Goal: Information Seeking & Learning: Find specific fact

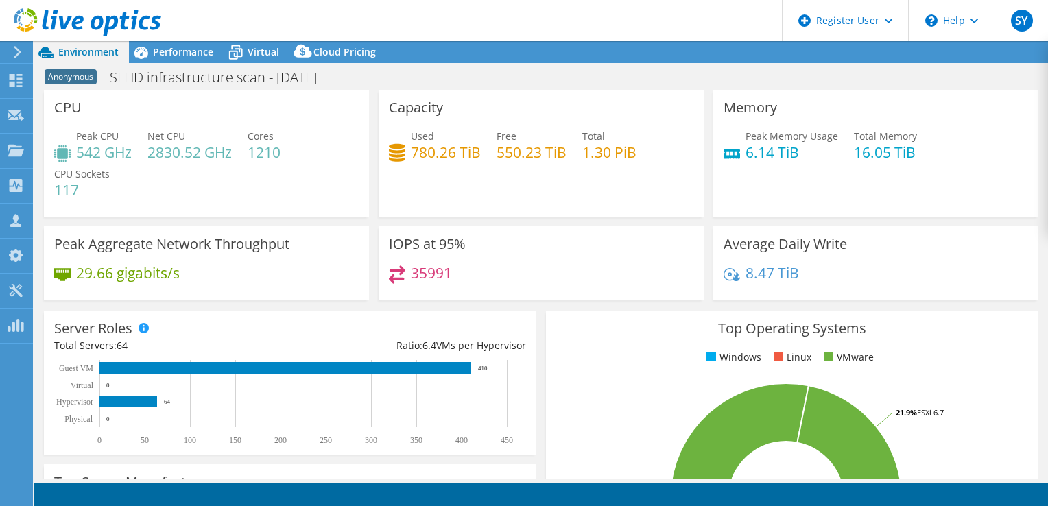
select select "USD"
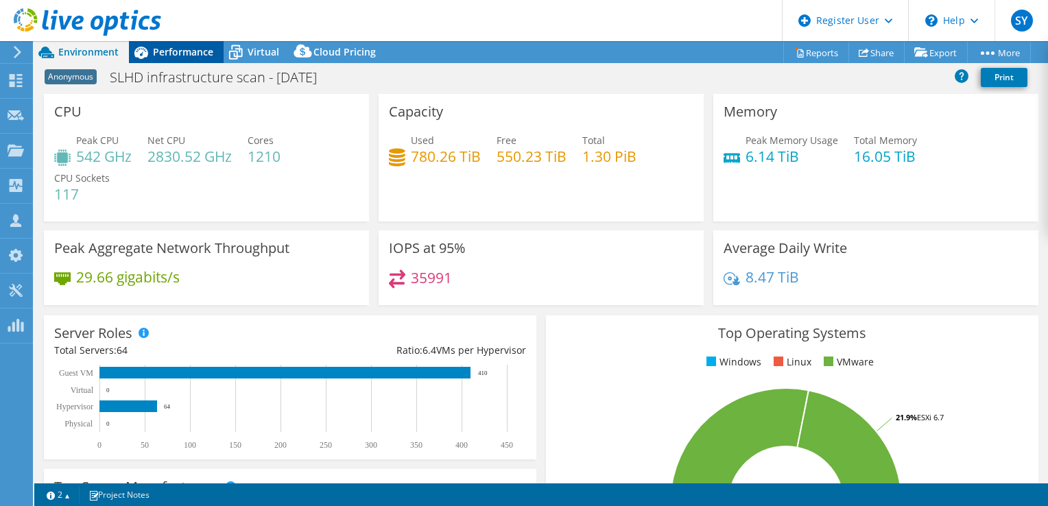
click at [180, 54] on span "Performance" at bounding box center [183, 51] width 60 height 13
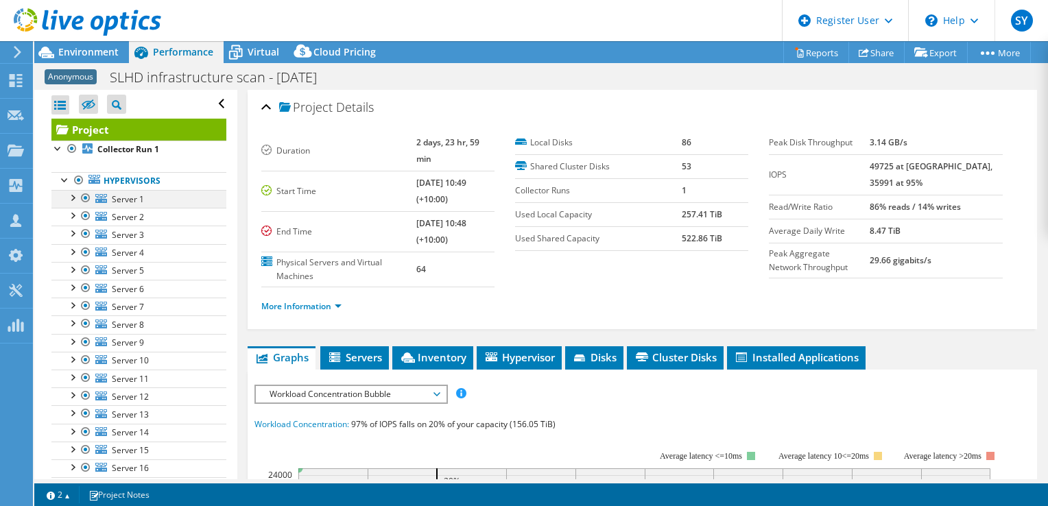
click at [72, 193] on div at bounding box center [72, 197] width 14 height 14
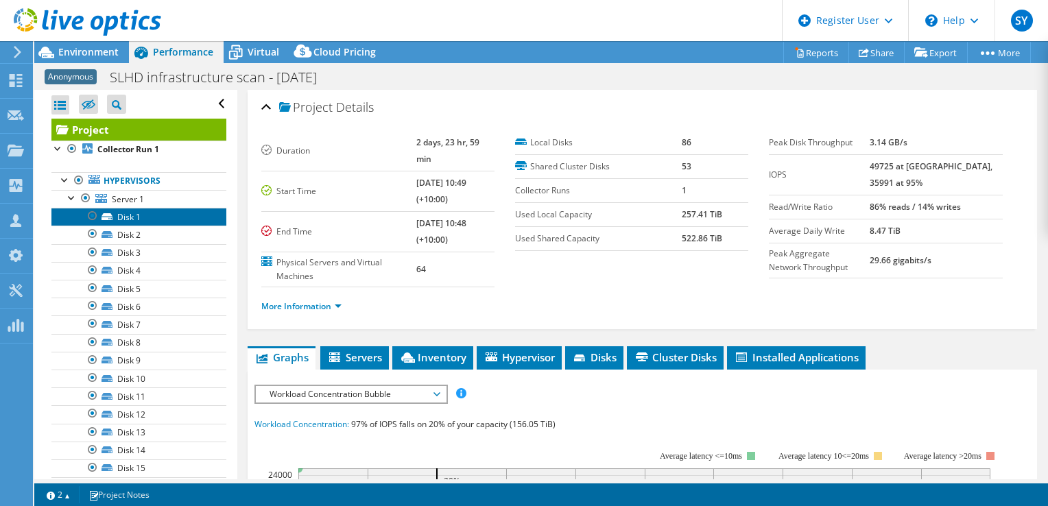
click at [125, 218] on link "Disk 1" at bounding box center [138, 217] width 175 height 18
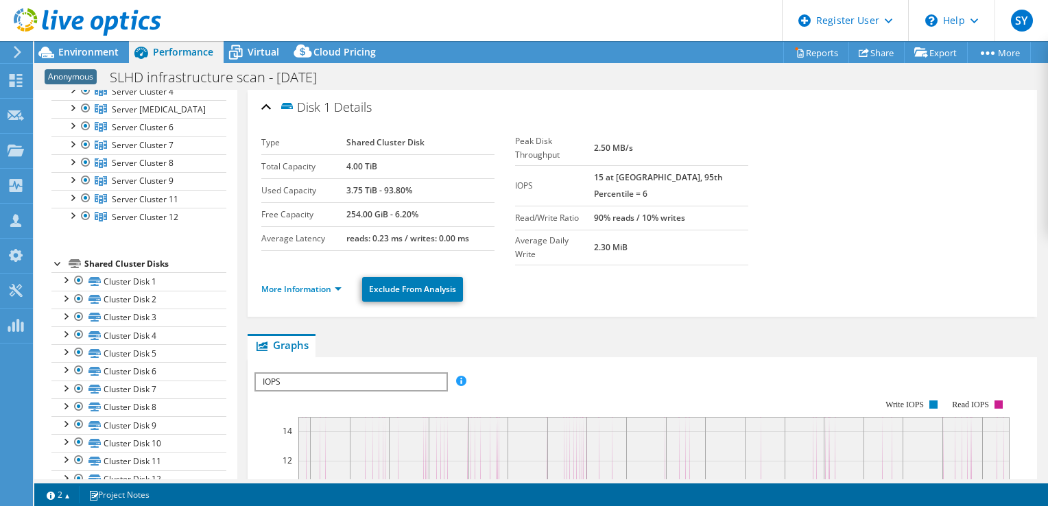
scroll to position [1155, 0]
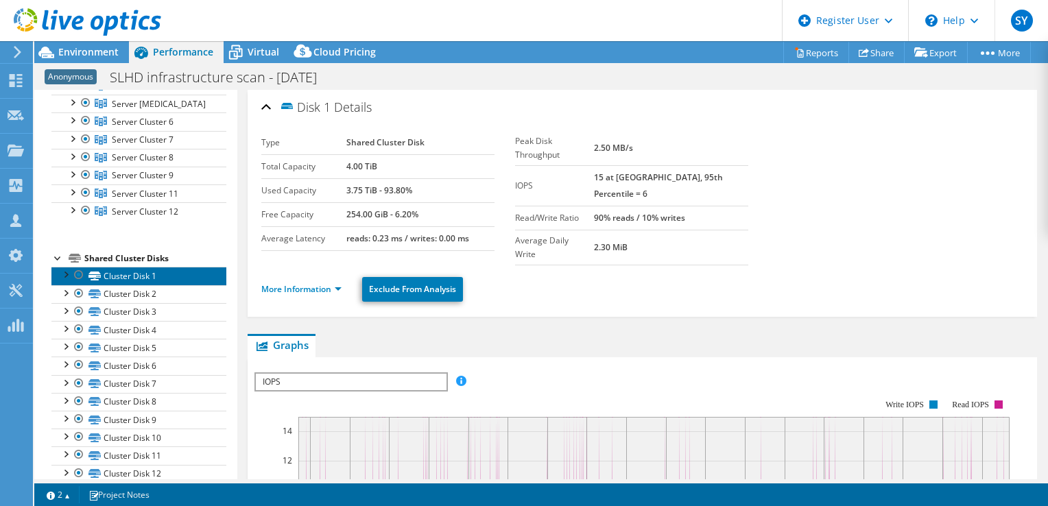
click at [117, 267] on link "Cluster Disk 1" at bounding box center [138, 276] width 175 height 18
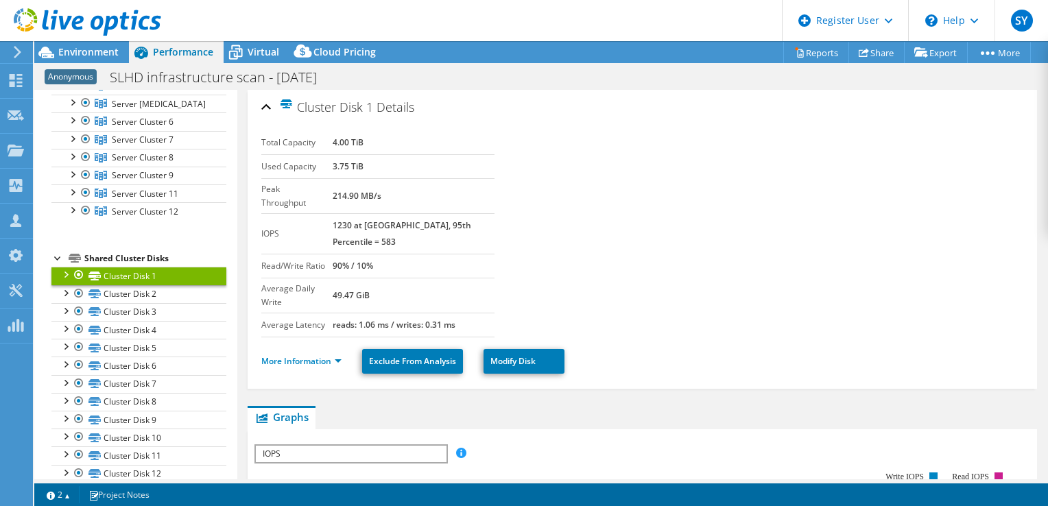
click at [66, 269] on div at bounding box center [65, 274] width 14 height 14
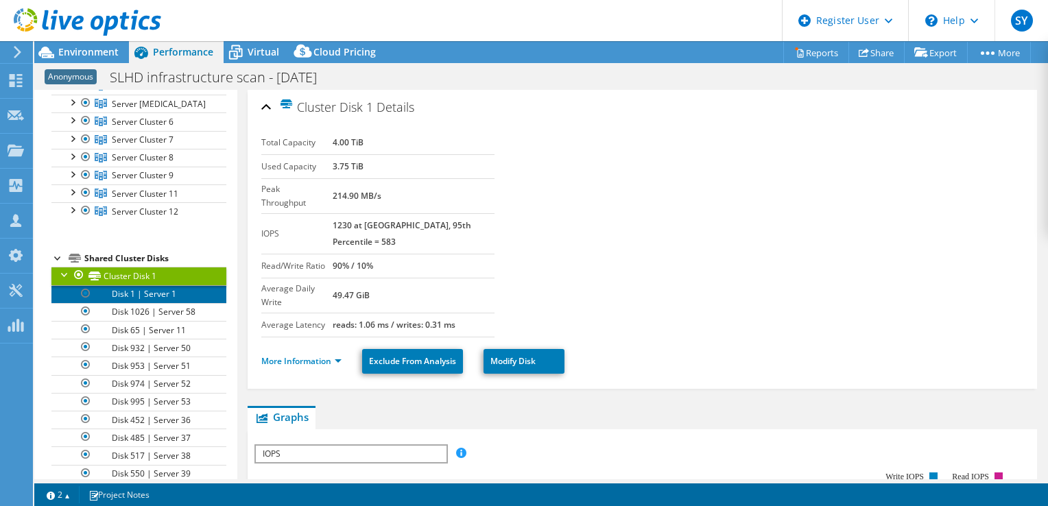
click at [151, 289] on link "Disk 1 | Server 1" at bounding box center [138, 294] width 175 height 18
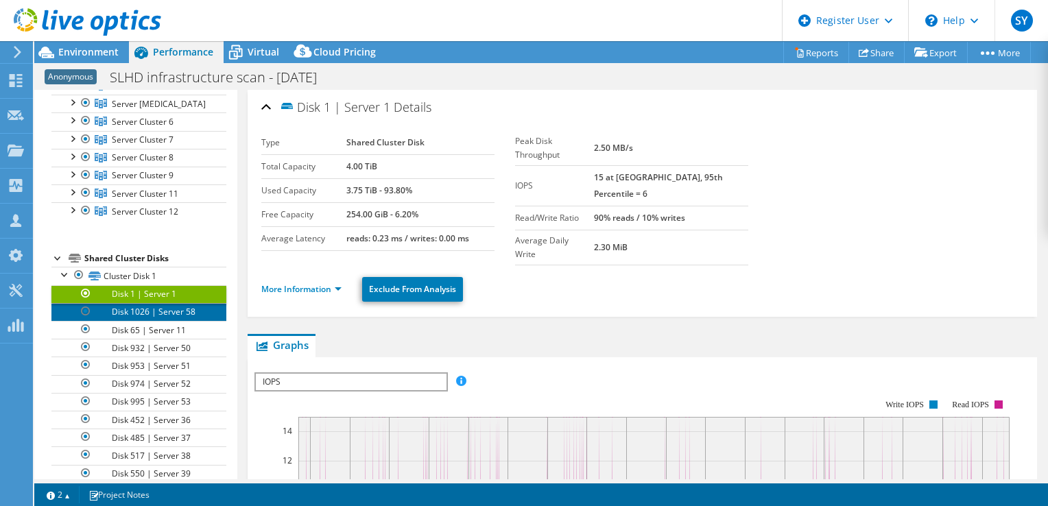
click at [151, 303] on link "Disk 1026 | Server 58" at bounding box center [138, 312] width 175 height 18
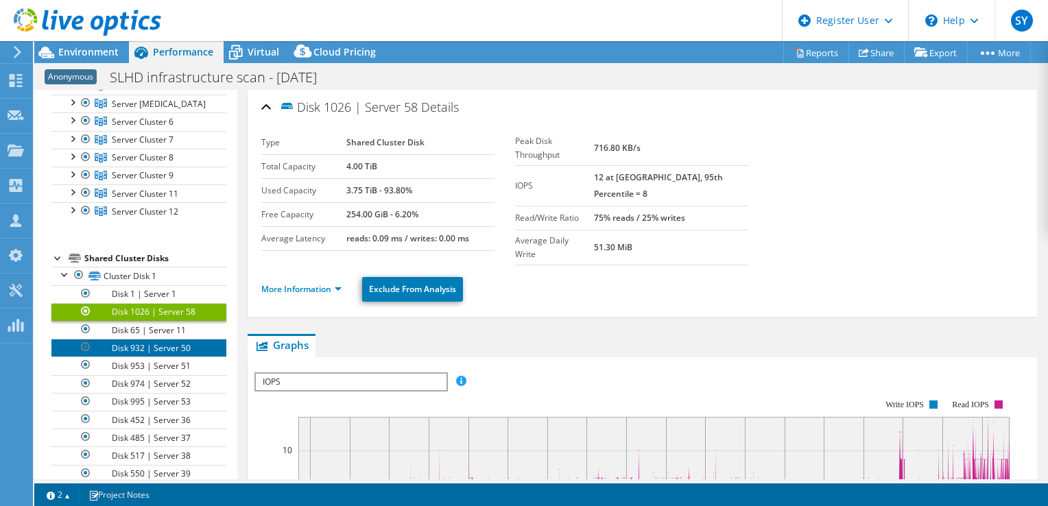
click at [148, 339] on link "Disk 932 | Server 50" at bounding box center [138, 348] width 175 height 18
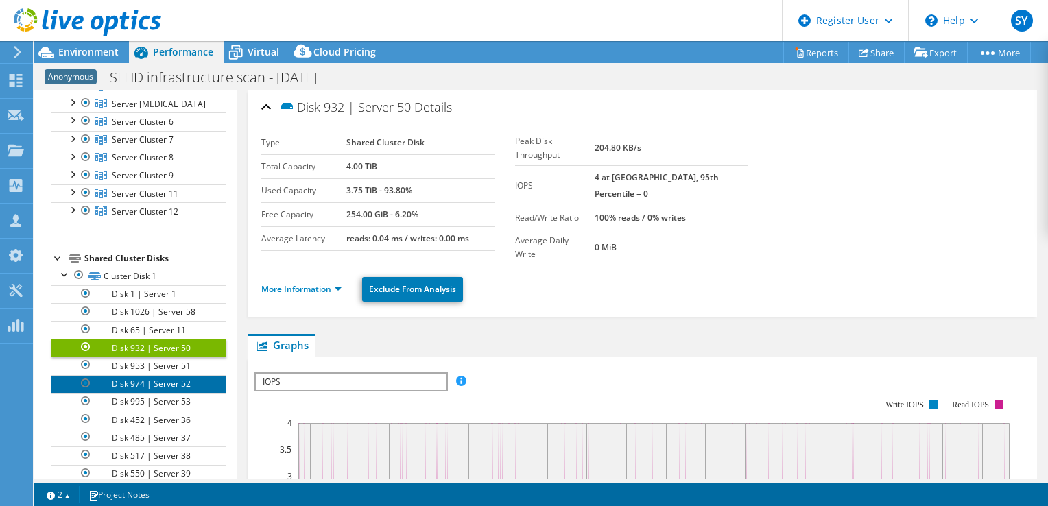
click at [146, 375] on link "Disk 974 | Server 52" at bounding box center [138, 384] width 175 height 18
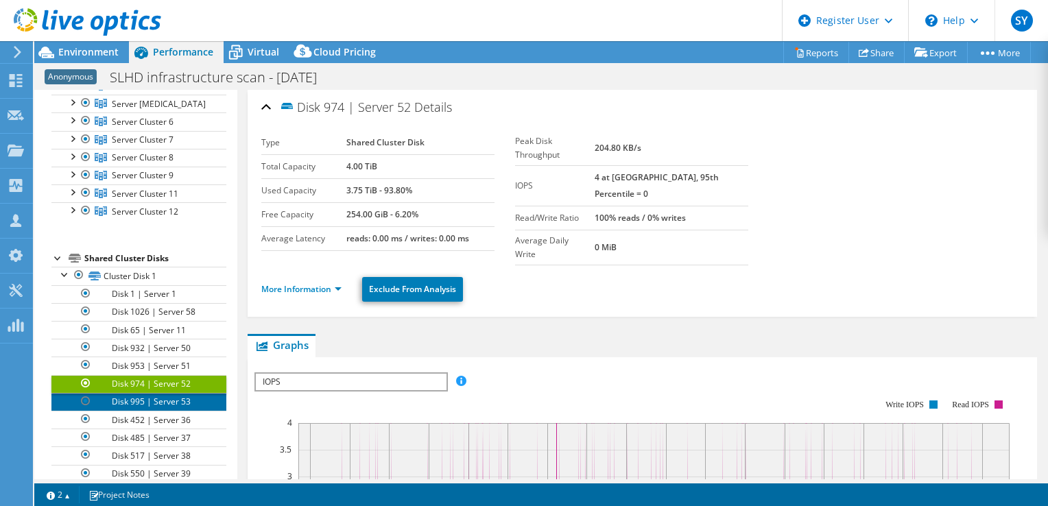
click at [149, 393] on link "Disk 995 | Server 53" at bounding box center [138, 402] width 175 height 18
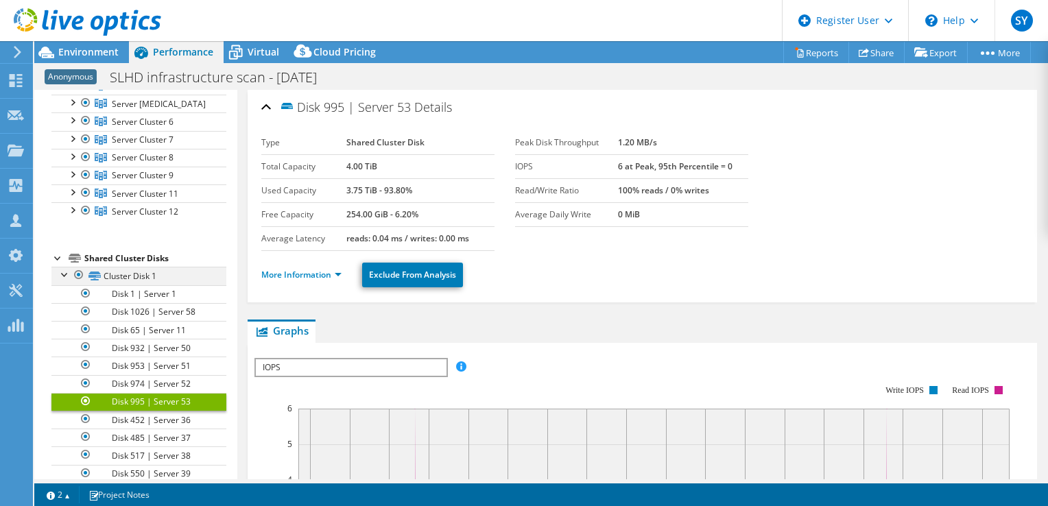
click at [66, 267] on div at bounding box center [65, 274] width 14 height 14
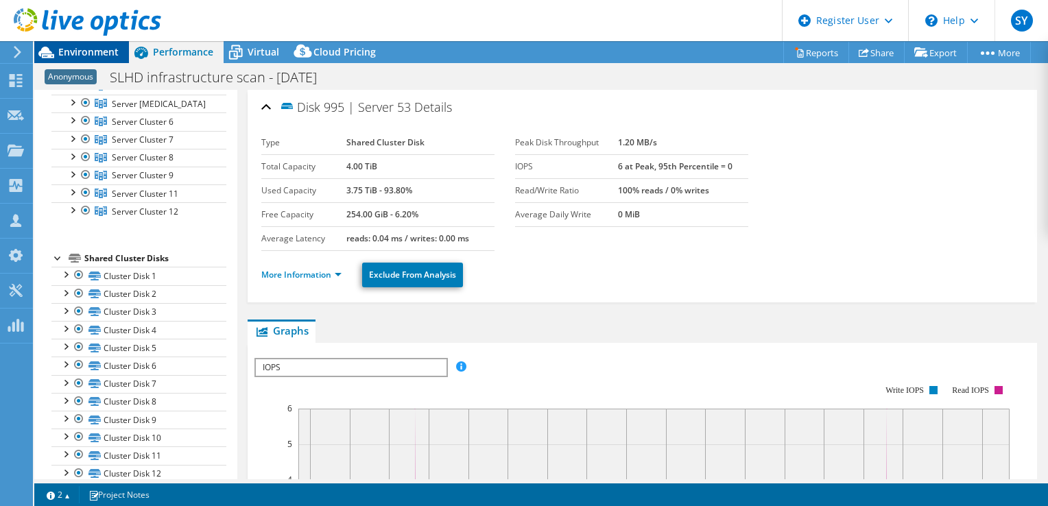
click at [86, 53] on span "Environment" at bounding box center [88, 51] width 60 height 13
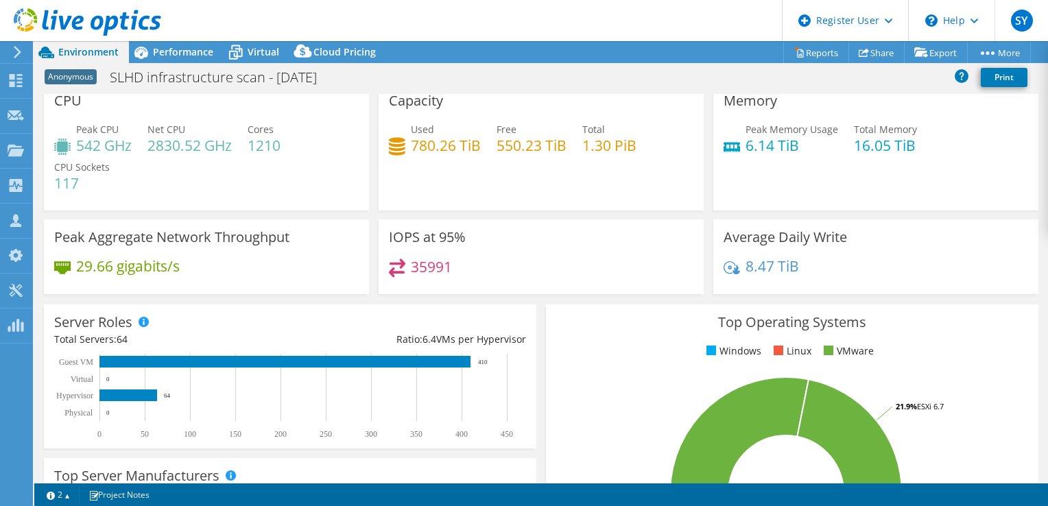
scroll to position [0, 0]
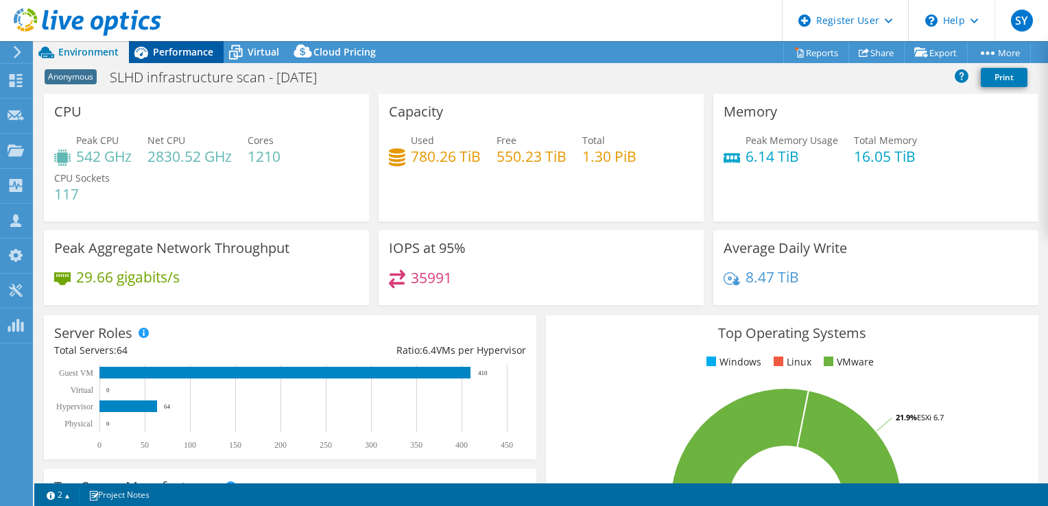
click at [169, 46] on span "Performance" at bounding box center [183, 51] width 60 height 13
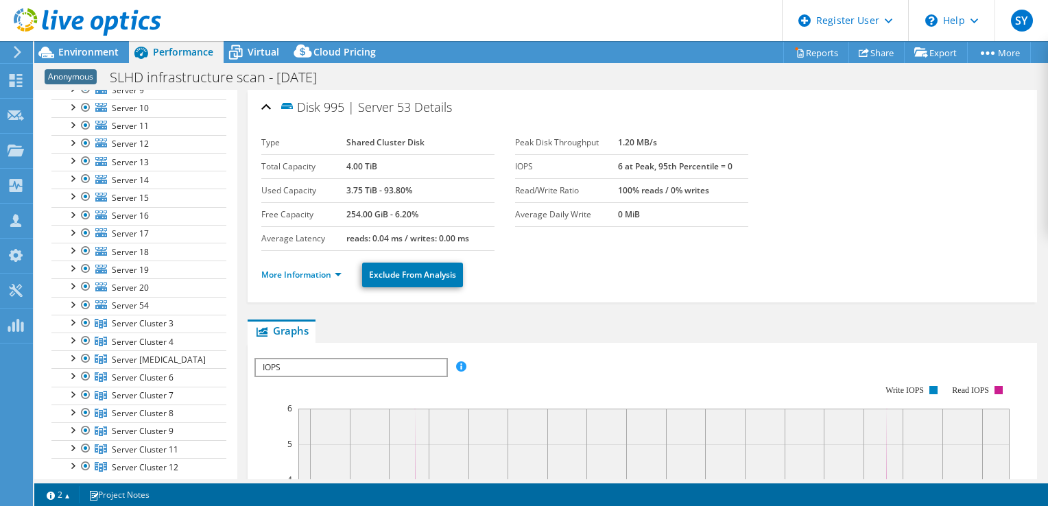
scroll to position [900, 0]
click at [252, 49] on span "Virtual" at bounding box center [264, 51] width 32 height 13
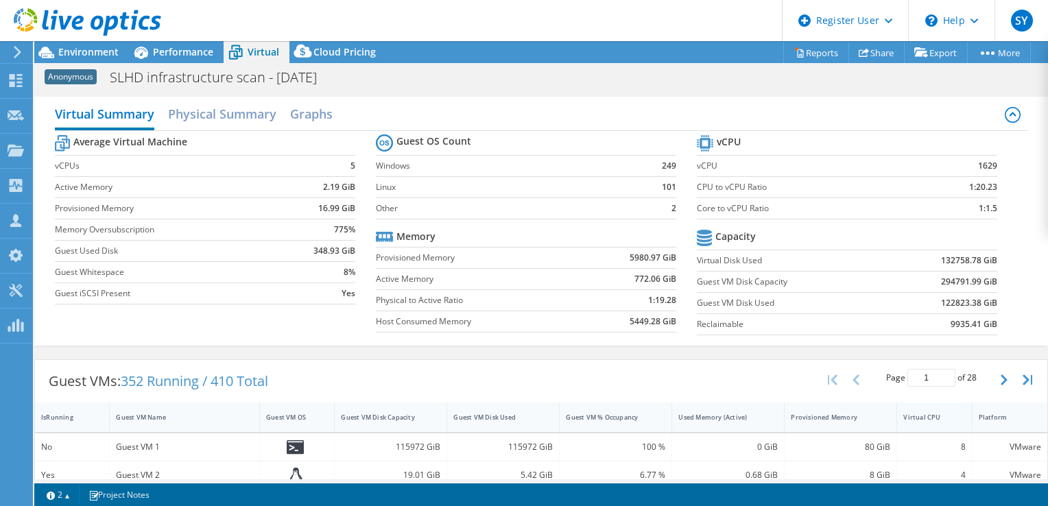
click at [916, 418] on div "Virtual CPU" at bounding box center [925, 417] width 45 height 9
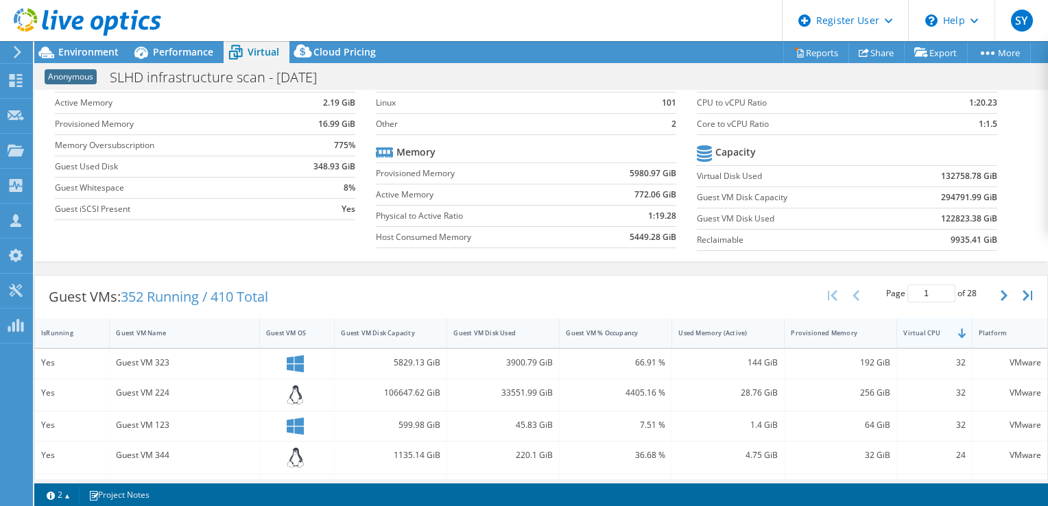
scroll to position [80, 0]
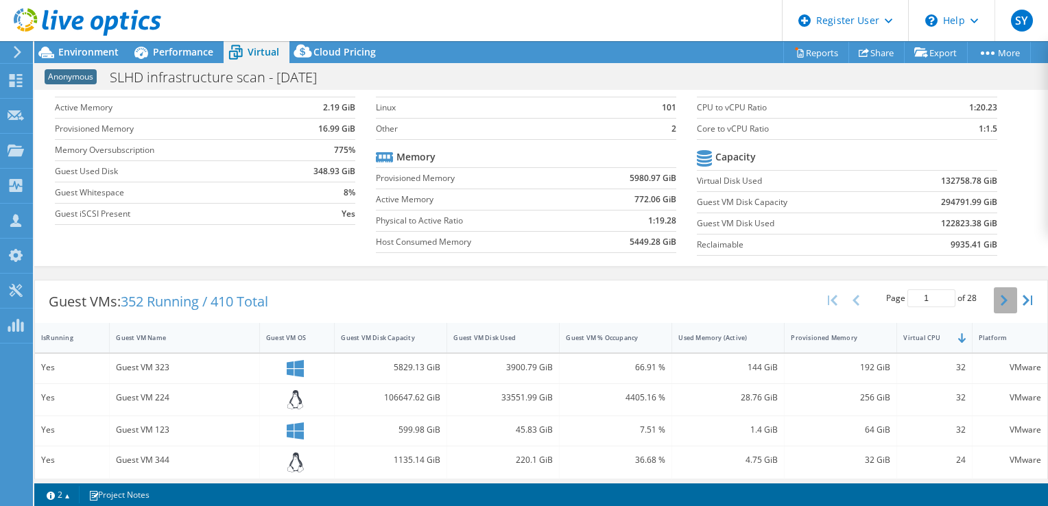
click at [994, 295] on button "button" at bounding box center [1005, 300] width 23 height 26
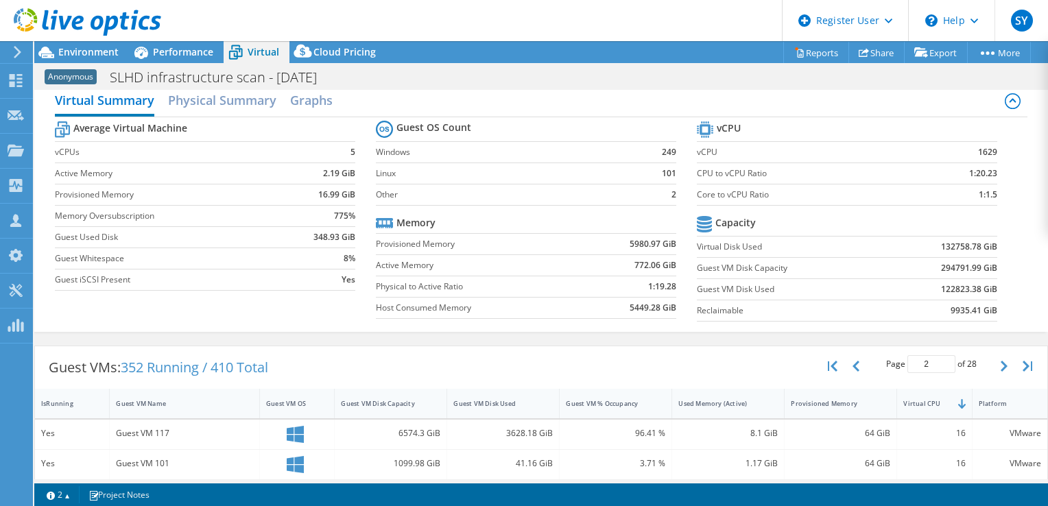
scroll to position [0, 0]
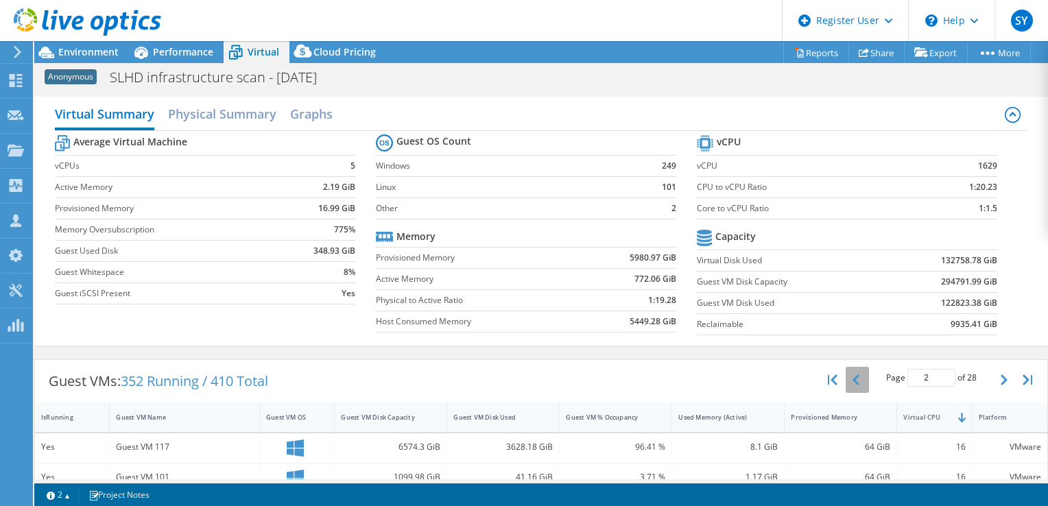
click at [850, 379] on button "button" at bounding box center [856, 380] width 23 height 26
type input "1"
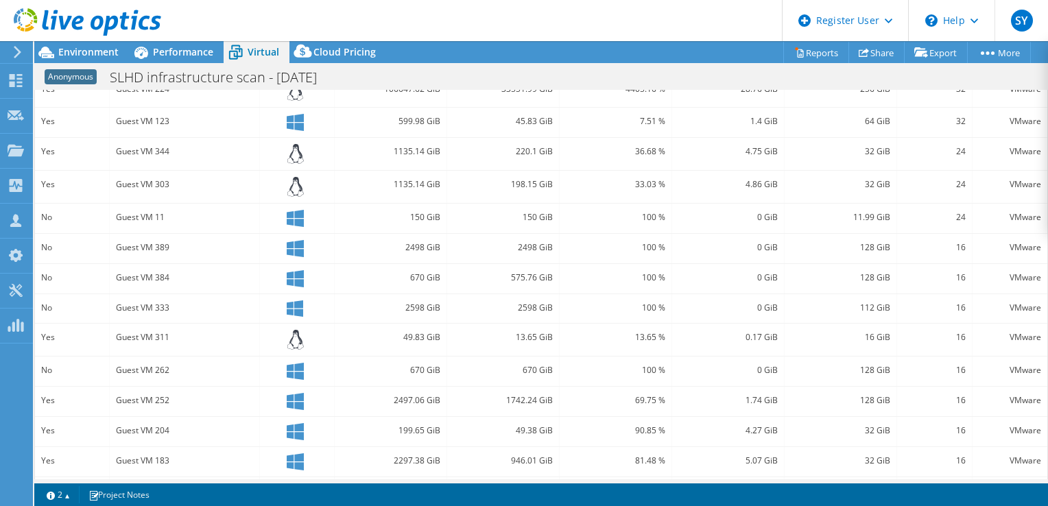
scroll to position [418, 0]
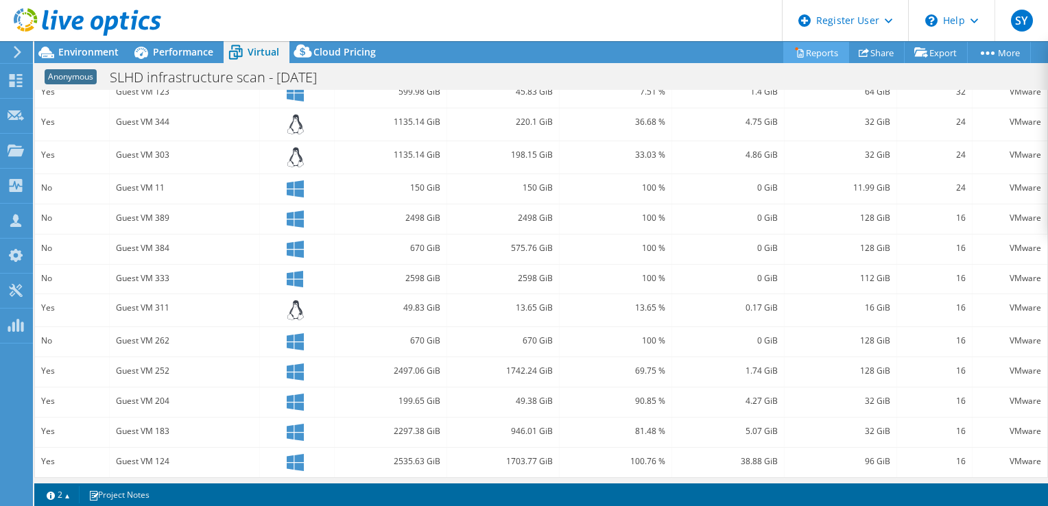
click at [815, 52] on link "Reports" at bounding box center [816, 52] width 66 height 21
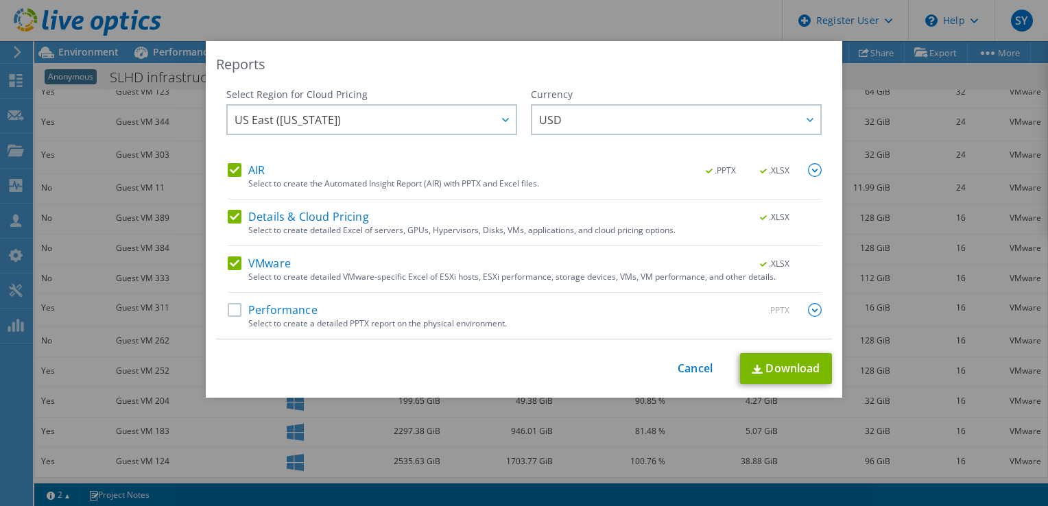
click at [228, 311] on label "Performance" at bounding box center [273, 310] width 90 height 14
click at [0, 0] on input "Performance" at bounding box center [0, 0] width 0 height 0
click at [584, 125] on span "USD" at bounding box center [679, 120] width 281 height 28
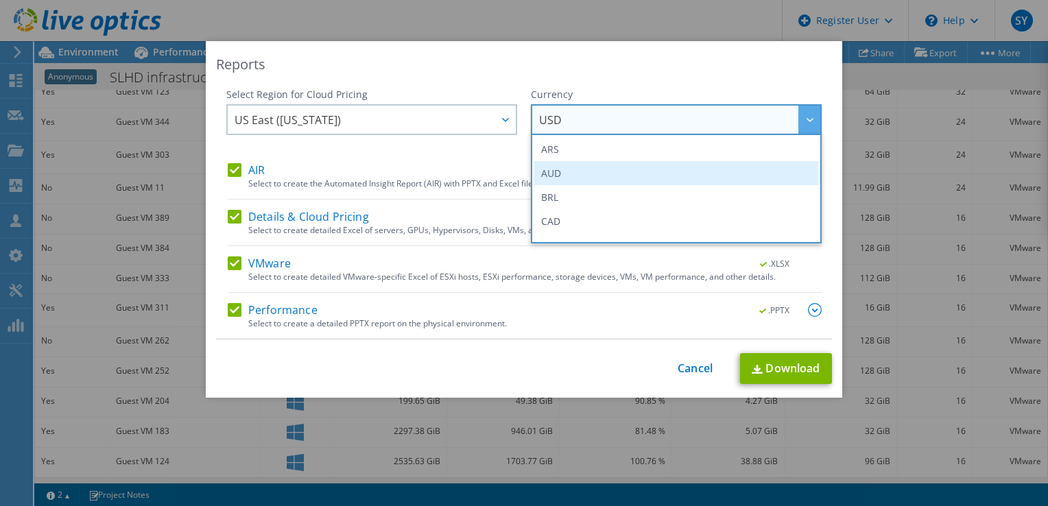
click at [570, 167] on li "AUD" at bounding box center [676, 173] width 284 height 24
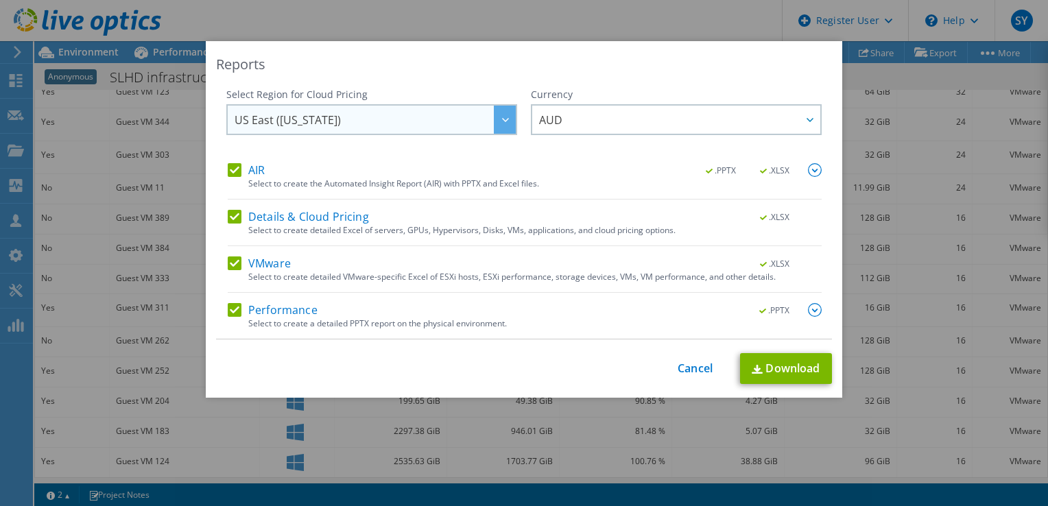
click at [445, 117] on span "US East (Virginia)" at bounding box center [374, 120] width 281 height 28
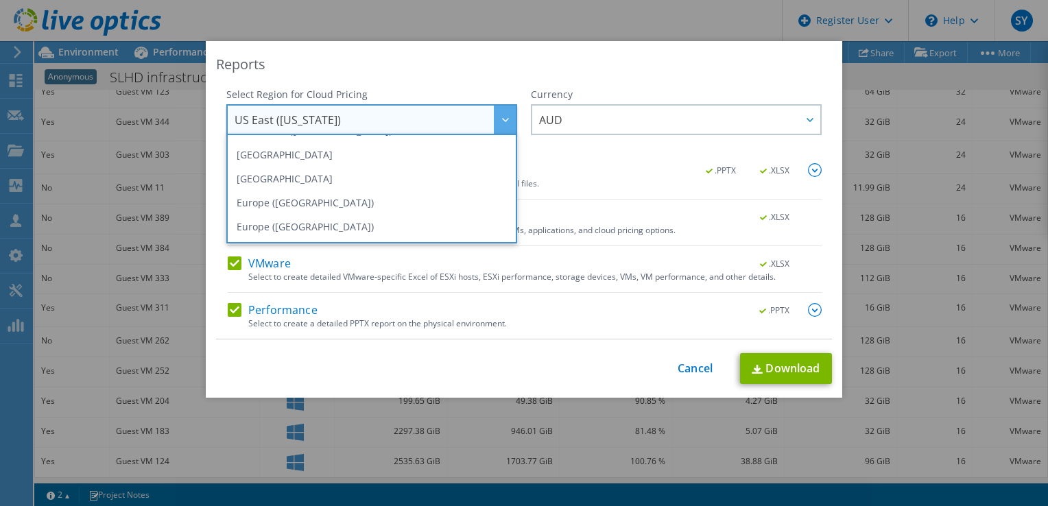
scroll to position [115, 0]
click at [368, 163] on li "Australia" at bounding box center [372, 154] width 284 height 24
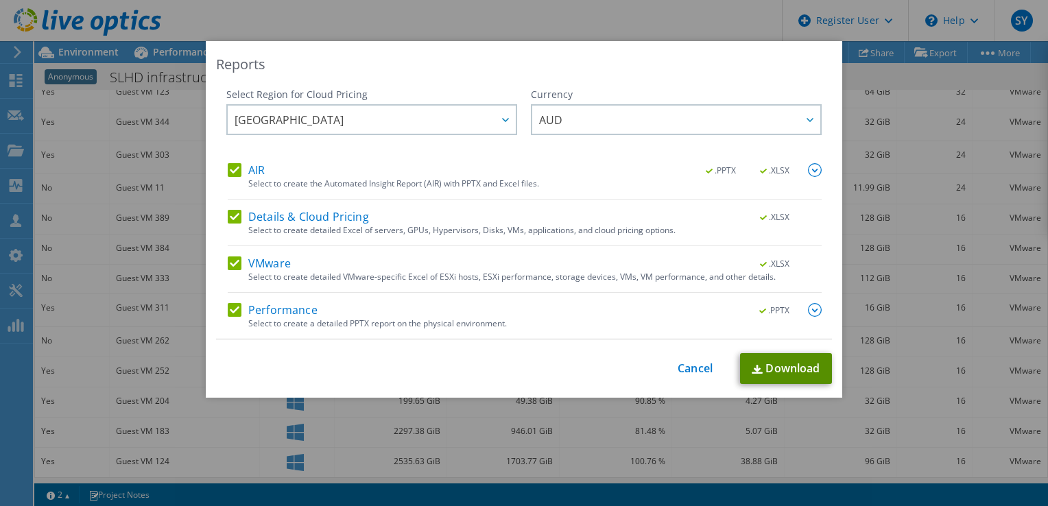
click at [788, 368] on link "Download" at bounding box center [786, 368] width 92 height 31
click at [694, 369] on link "Cancel" at bounding box center [694, 368] width 35 height 13
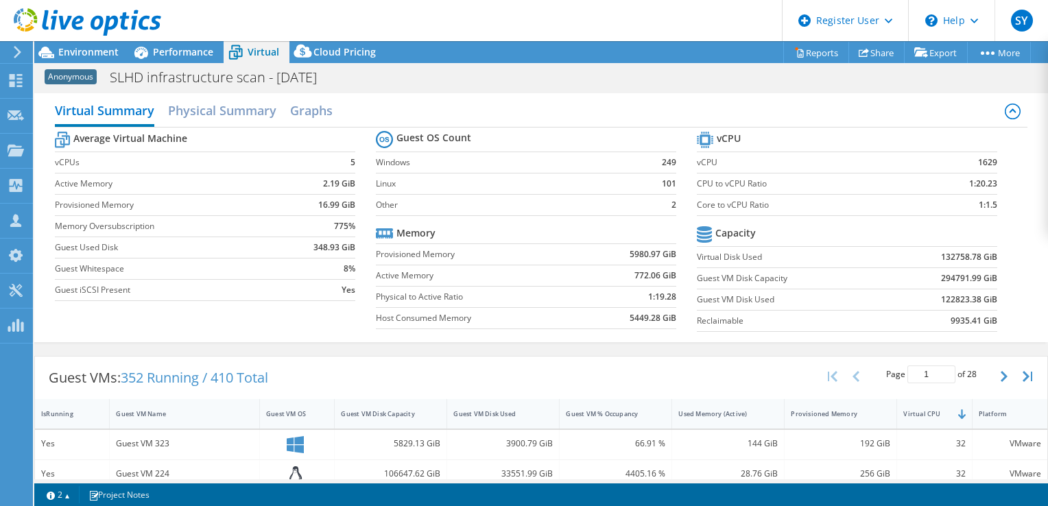
scroll to position [0, 0]
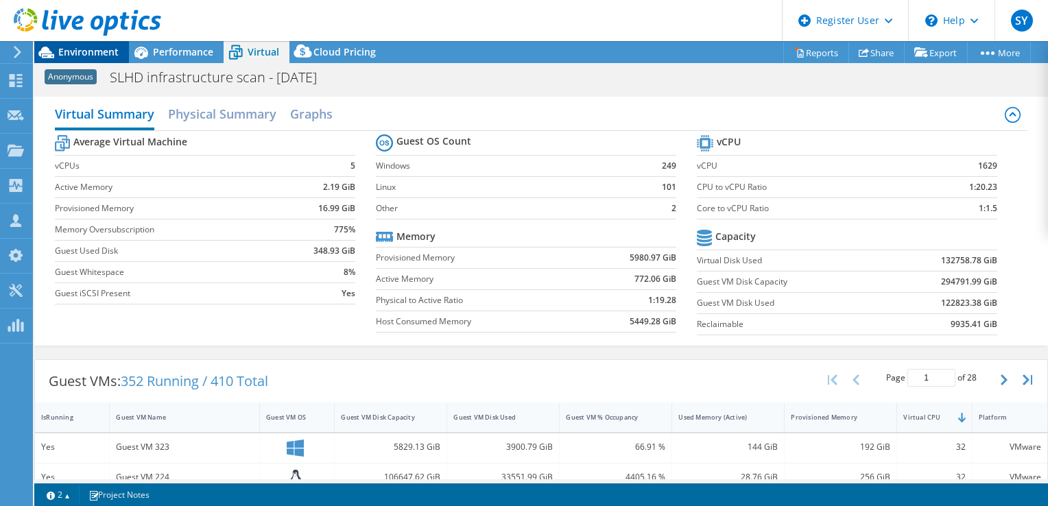
click at [77, 50] on span "Environment" at bounding box center [88, 51] width 60 height 13
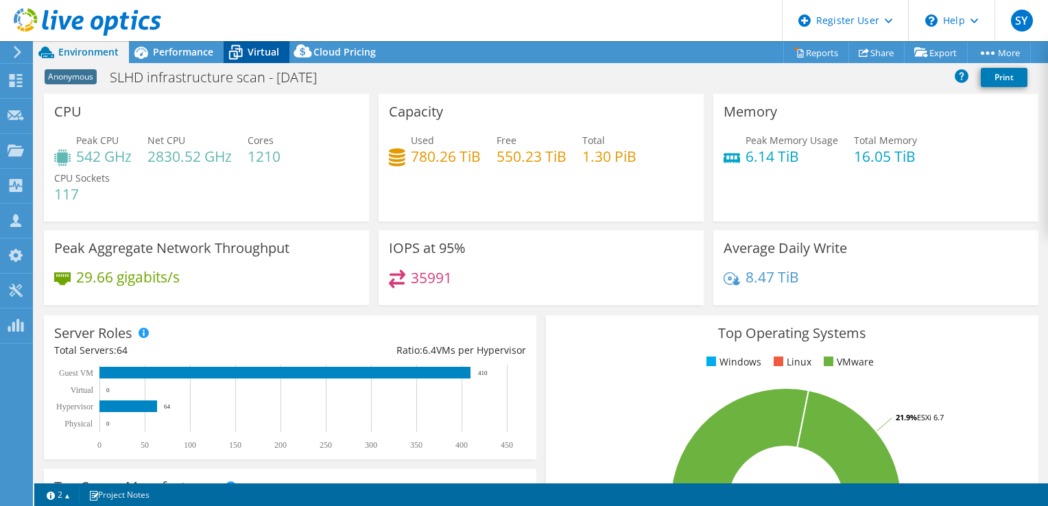
click at [269, 45] on span "Virtual" at bounding box center [264, 51] width 32 height 13
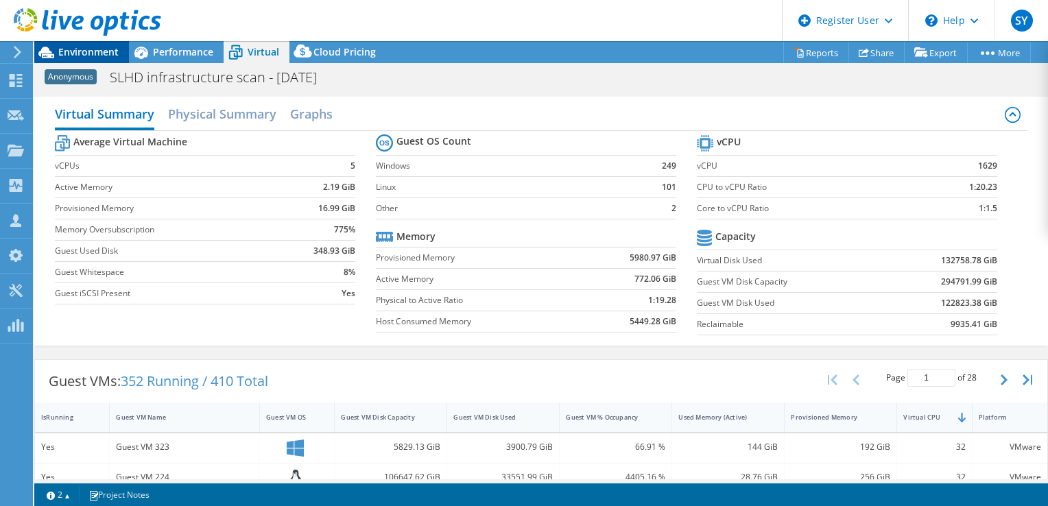
click at [91, 53] on span "Environment" at bounding box center [88, 51] width 60 height 13
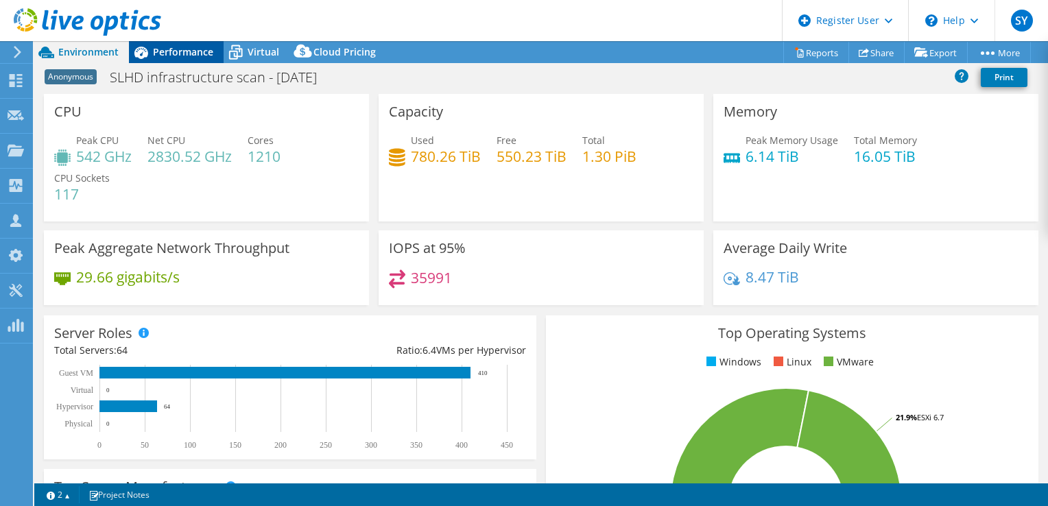
click at [167, 51] on span "Performance" at bounding box center [183, 51] width 60 height 13
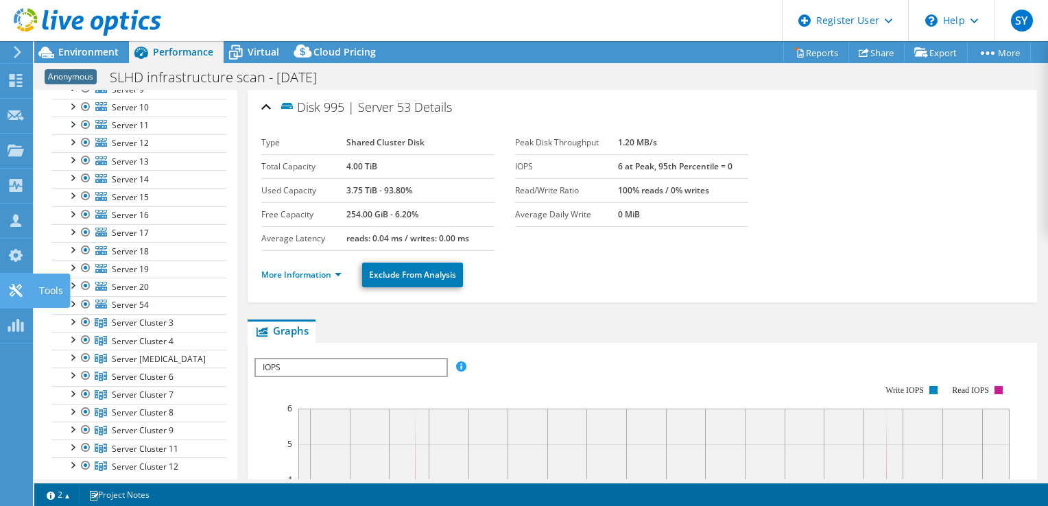
click at [10, 286] on use at bounding box center [15, 290] width 13 height 13
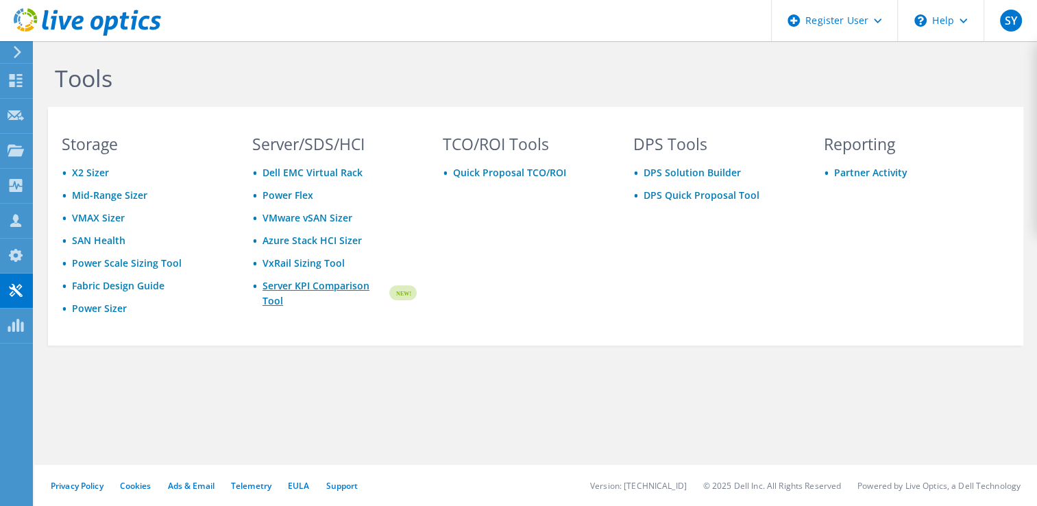
click at [339, 287] on link "Server KPI Comparison Tool" at bounding box center [325, 293] width 125 height 30
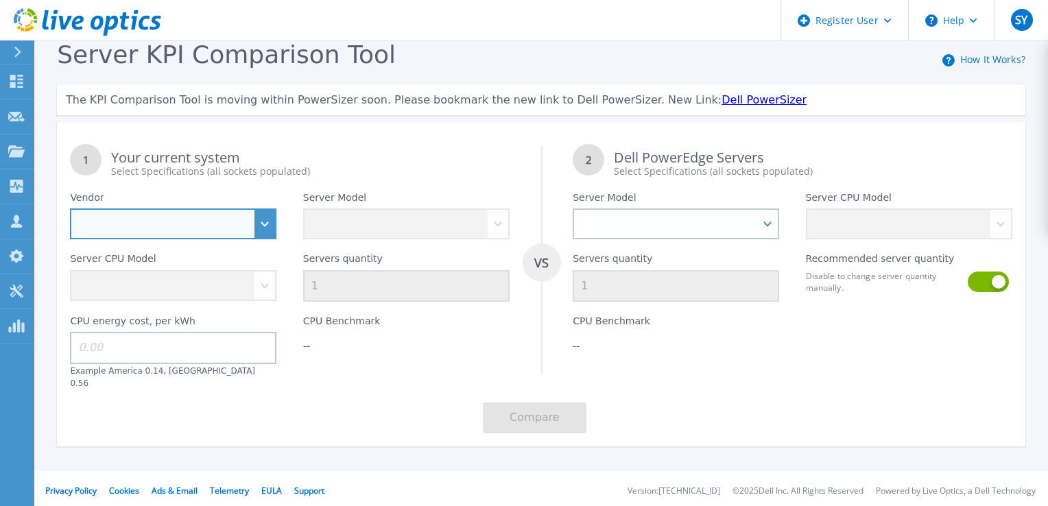
click at [266, 234] on select "Dell HPE Lenovo Supermicro" at bounding box center [173, 223] width 206 height 31
select select "HPE"
click at [70, 209] on select "Dell HPE Lenovo Supermicro" at bounding box center [173, 223] width 206 height 31
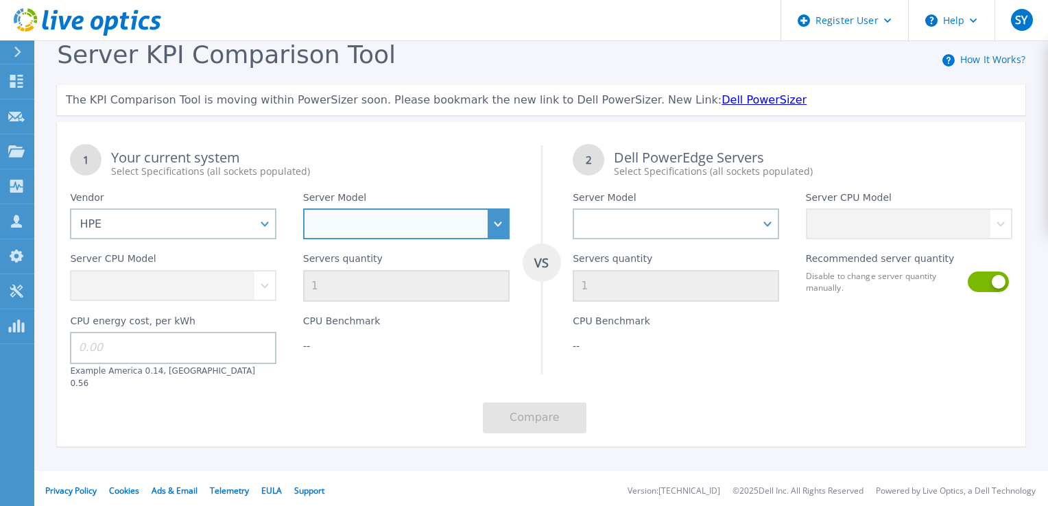
click at [377, 233] on select "Cloudline CL3150 Compute Scale-up Server 3200 DL110 DL145 DL20 DL320 DL325 DL34…" at bounding box center [406, 223] width 206 height 31
select select "DL360"
click at [303, 209] on select "Cloudline CL3150 Compute Scale-up Server 3200 DL110 DL145 DL20 DL320 DL325 DL34…" at bounding box center [406, 223] width 206 height 31
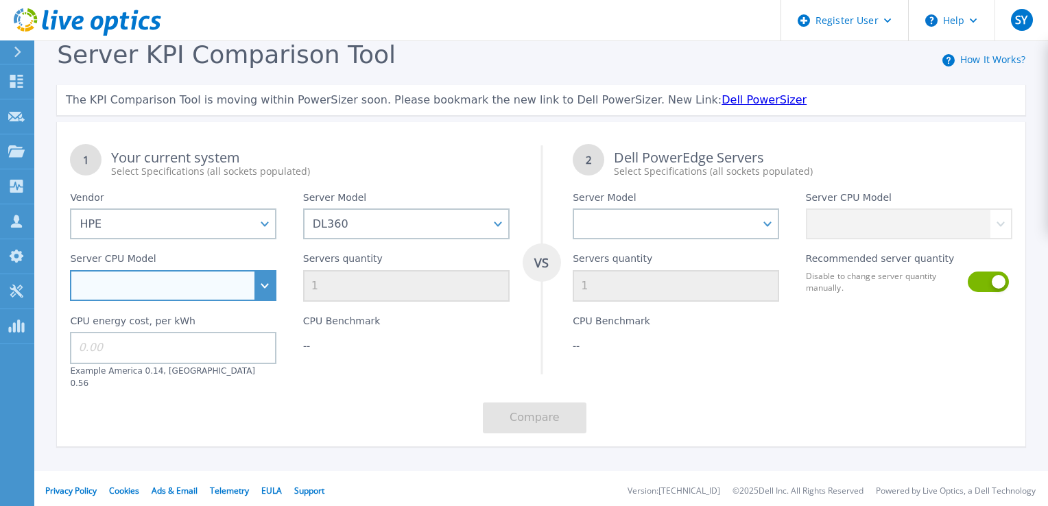
click at [258, 293] on select "Intel Xeon 4509Y 2.6GHz Intel Xeon 4514Y 2GHz Intel Xeon 4516Y+ 2.2GHz Intel Xe…" at bounding box center [173, 285] width 206 height 31
select select "312534"
click at [70, 272] on select "Intel Xeon 4509Y 2.6GHz Intel Xeon 4514Y 2GHz Intel Xeon 4516Y+ 2.2GHz Intel Xe…" at bounding box center [173, 285] width 206 height 31
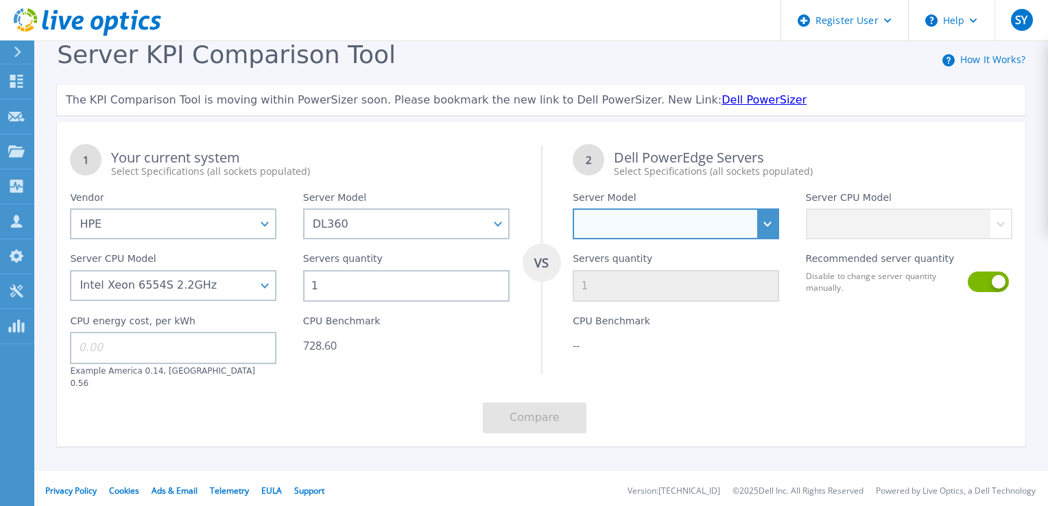
click at [712, 224] on select "PowerEdge C6520 PowerEdge C6525 PowerEdge HS5610 PowerEdge HS5620 PowerEdge R24…" at bounding box center [676, 223] width 206 height 31
select select "PowerEdge R670"
click at [573, 209] on select "PowerEdge C6520 PowerEdge C6525 PowerEdge HS5610 PowerEdge HS5620 PowerEdge R24…" at bounding box center [676, 223] width 206 height 31
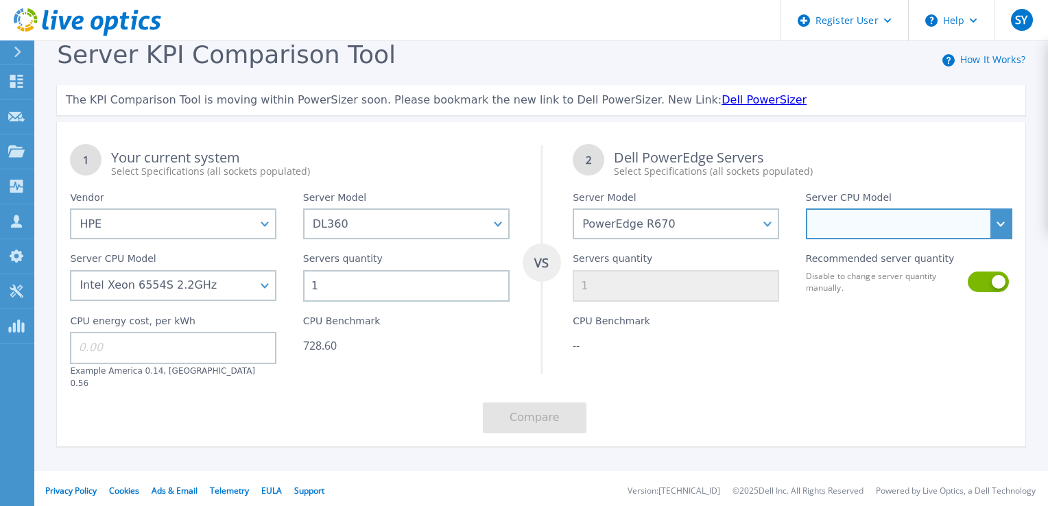
click at [837, 225] on select "Intel Xeon 6780E 2.2GHz Intel Xeon 6730P 2.5GHz Intel Xeon 6740P 2.1GHz Intel X…" at bounding box center [909, 223] width 206 height 31
select select "312804"
click at [806, 209] on select "Intel Xeon 6780E 2.2GHz Intel Xeon 6730P 2.5GHz Intel Xeon 6740P 2.1GHz Intel X…" at bounding box center [909, 223] width 206 height 31
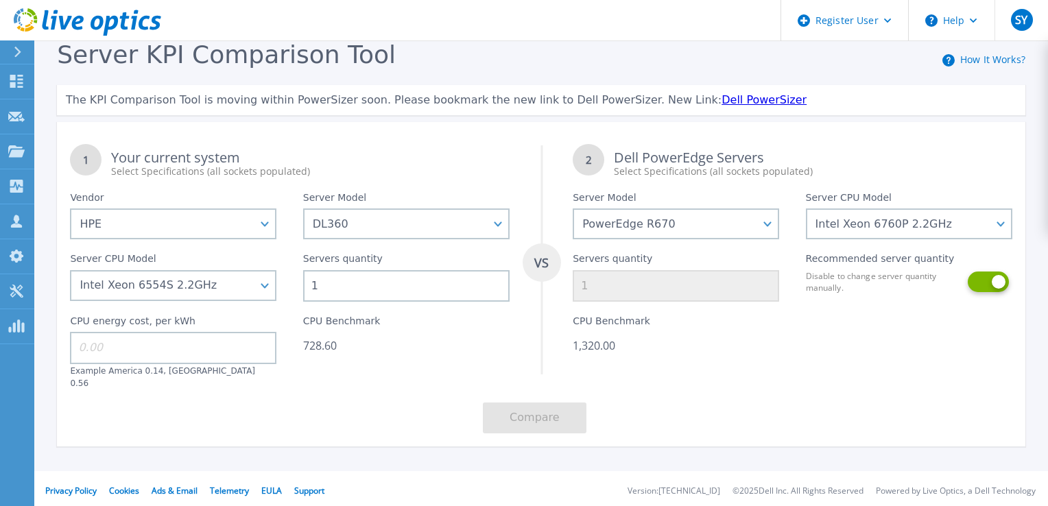
click at [988, 283] on button at bounding box center [986, 282] width 39 height 21
click at [145, 359] on input at bounding box center [173, 348] width 206 height 32
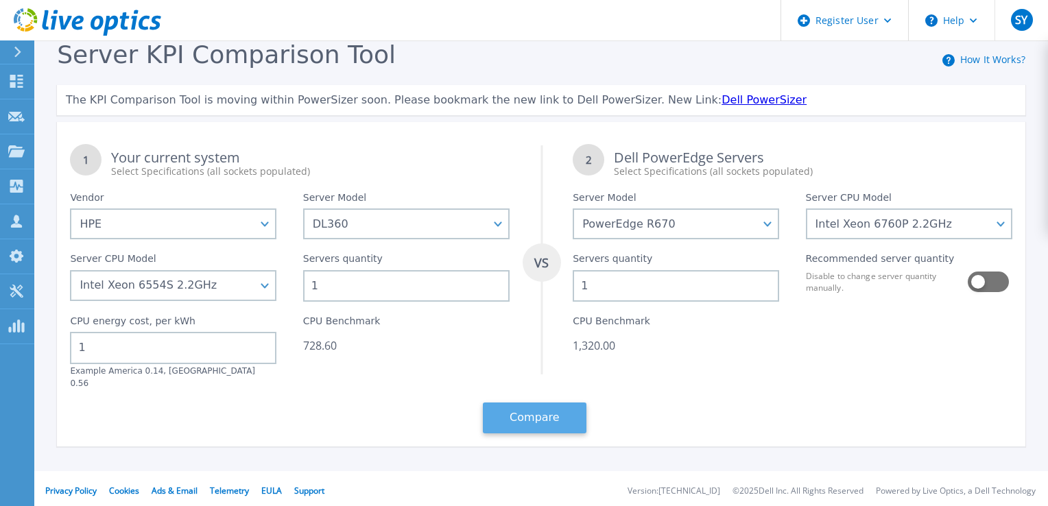
type input "1"
click at [543, 413] on button "Compare" at bounding box center [535, 417] width 104 height 31
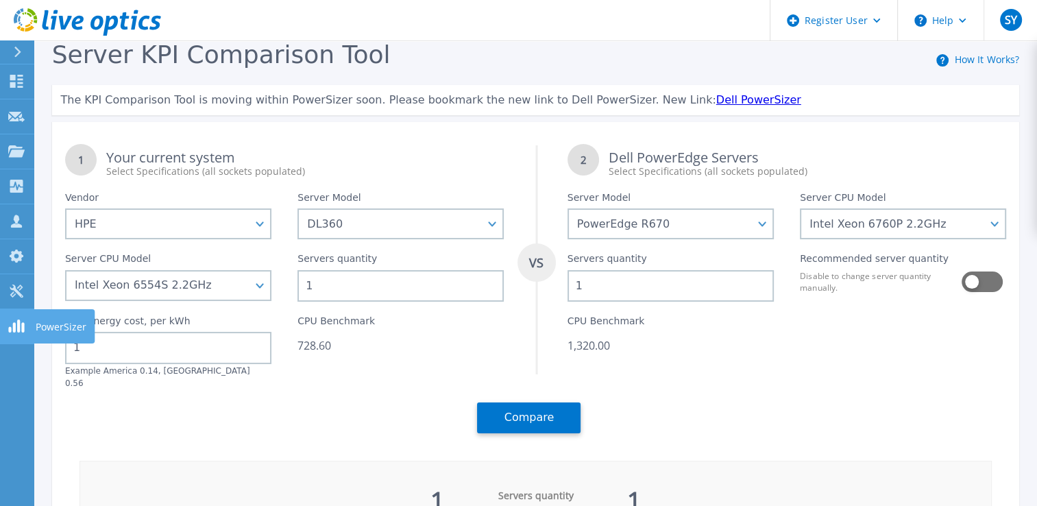
click at [15, 332] on rect at bounding box center [14, 327] width 3 height 10
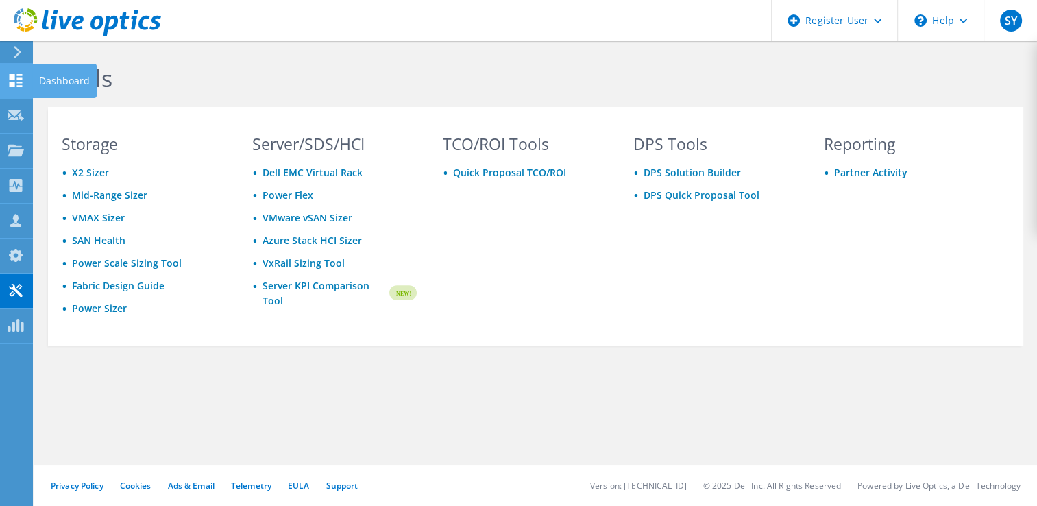
drag, startPoint x: 0, startPoint y: 0, endPoint x: 17, endPoint y: 82, distance: 83.4
click at [17, 82] on use at bounding box center [16, 80] width 13 height 13
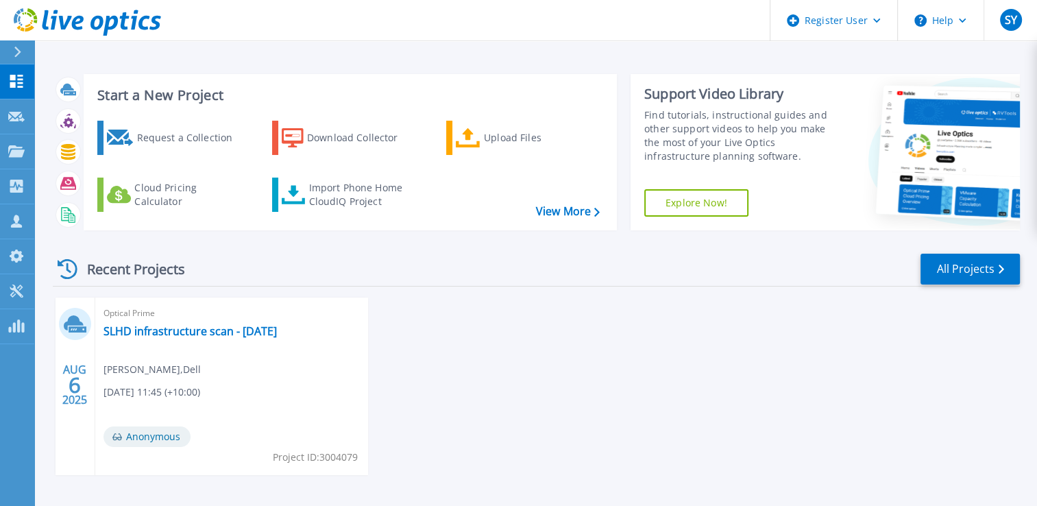
click at [14, 50] on icon at bounding box center [18, 52] width 8 height 11
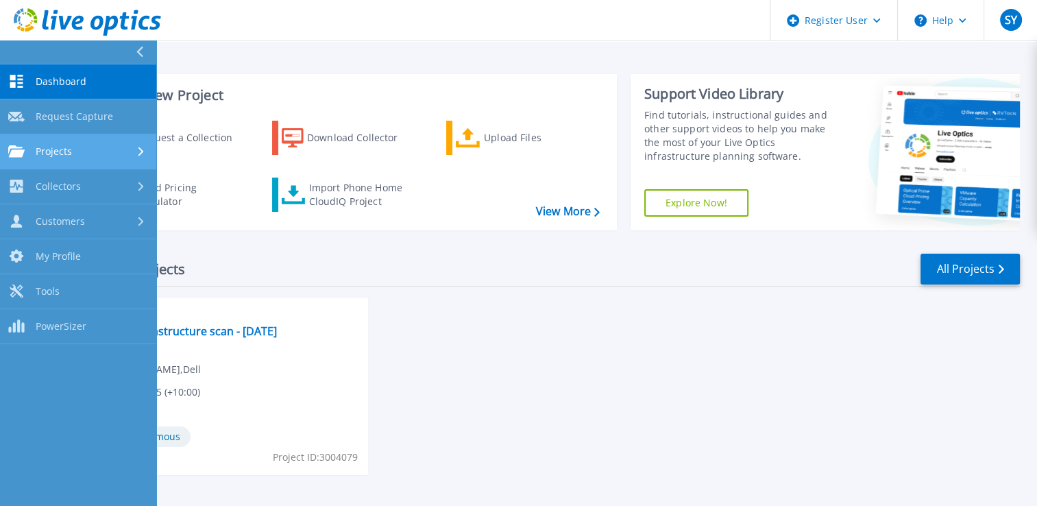
click at [60, 145] on span "Projects" at bounding box center [54, 151] width 36 height 12
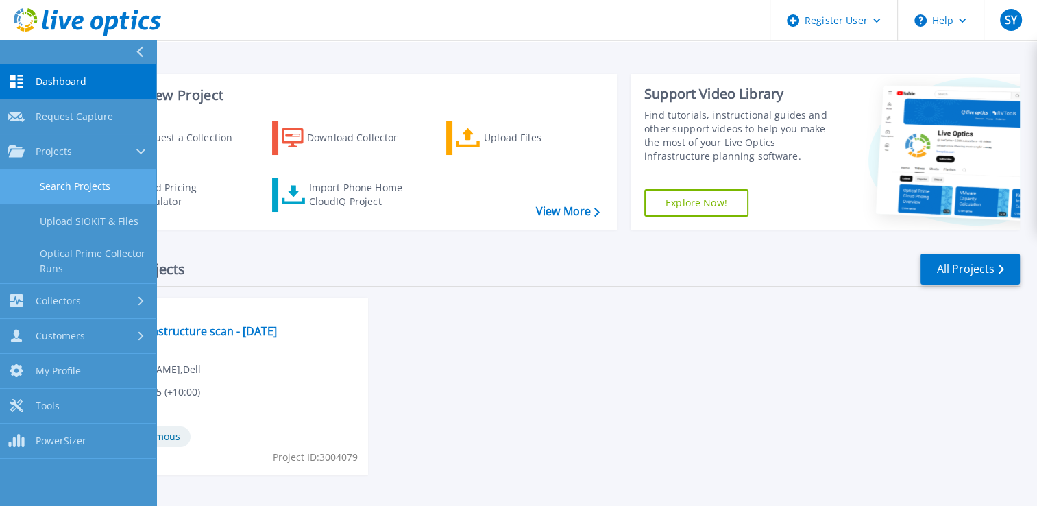
click at [86, 183] on link "Search Projects" at bounding box center [78, 186] width 156 height 35
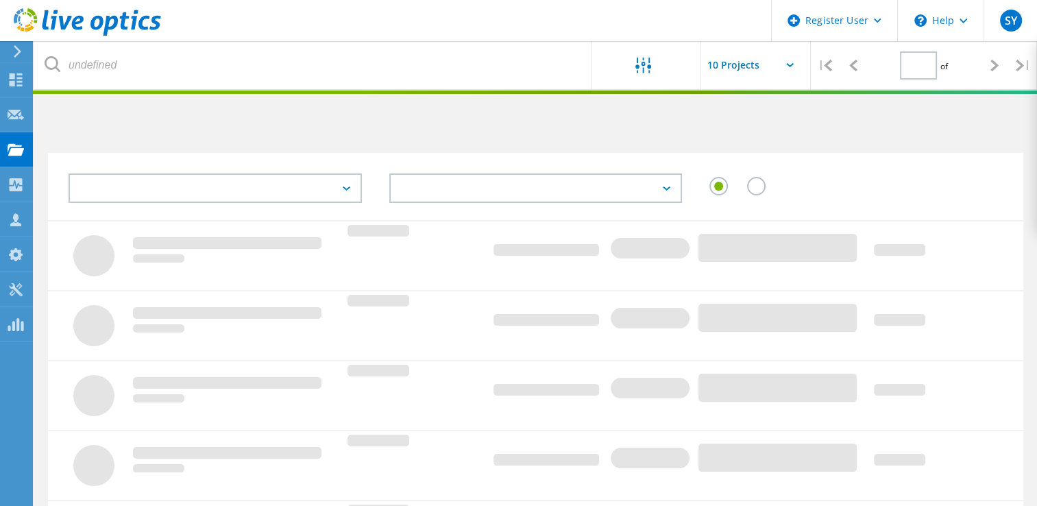
type input "1"
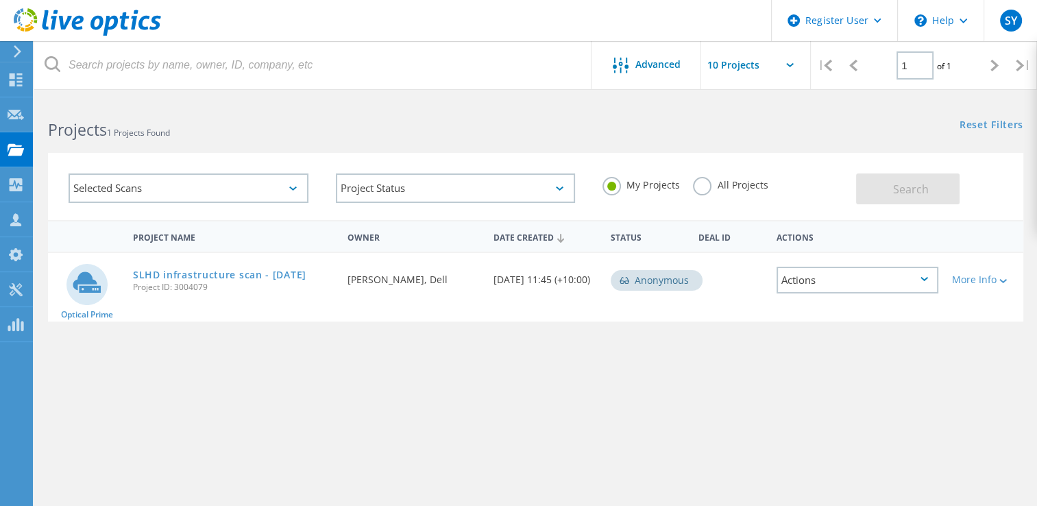
click at [702, 188] on label "All Projects" at bounding box center [730, 183] width 75 height 13
click at [0, 0] on input "All Projects" at bounding box center [0, 0] width 0 height 0
click at [898, 188] on span "Search" at bounding box center [911, 189] width 36 height 15
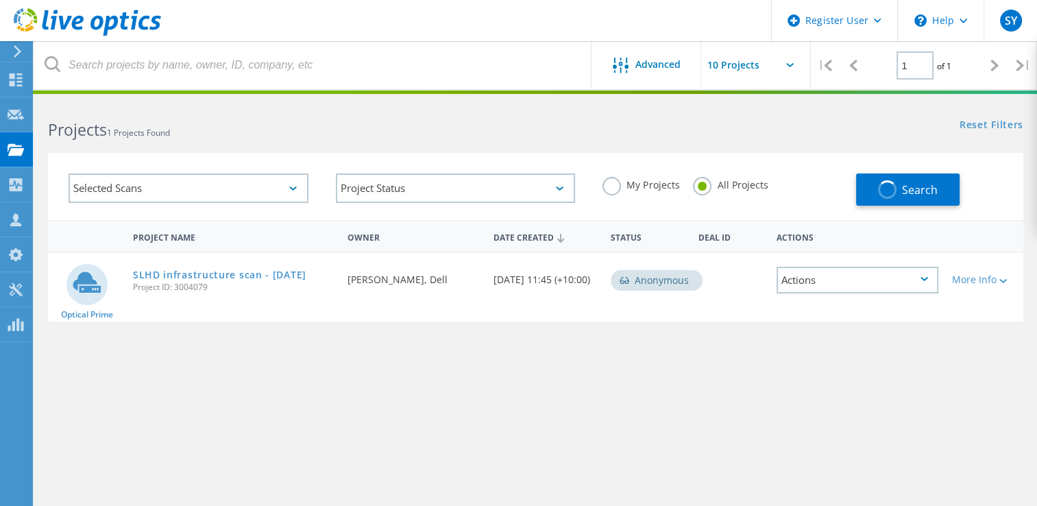
click at [137, 195] on div "Selected Scans" at bounding box center [189, 187] width 240 height 29
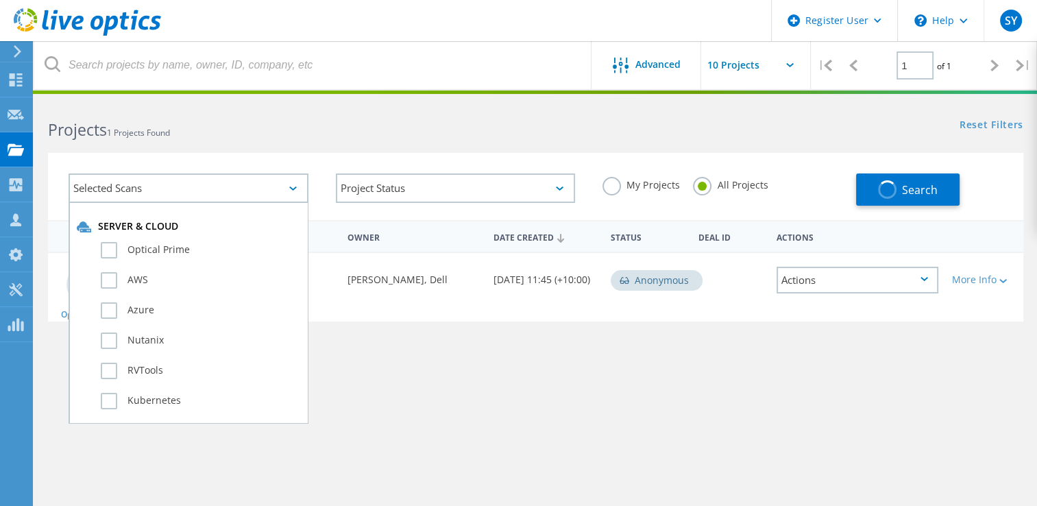
click at [340, 156] on div "Selected Scans Server & Cloud Optical Prime AWS Azure Nutanix RVTools Kubernete…" at bounding box center [536, 186] width 976 height 67
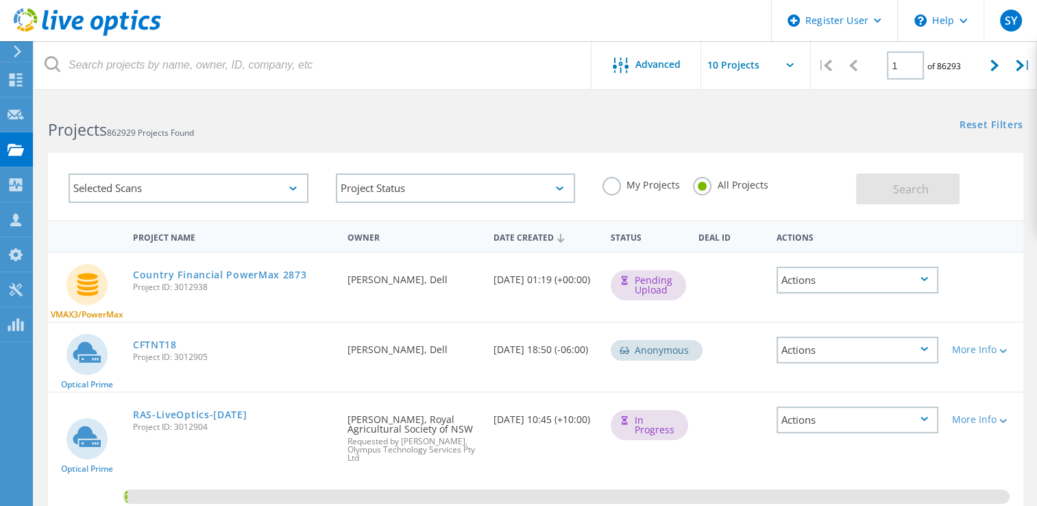
click at [760, 128] on div "Projects 862929 Projects Found Reset Filters Show Filters" at bounding box center [535, 117] width 1003 height 36
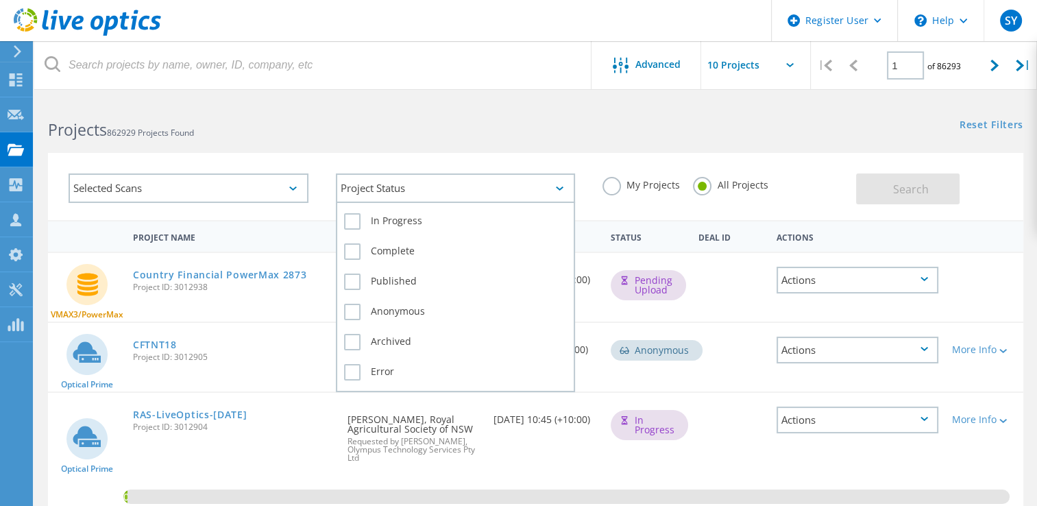
click at [416, 187] on div "Project Status" at bounding box center [456, 187] width 240 height 29
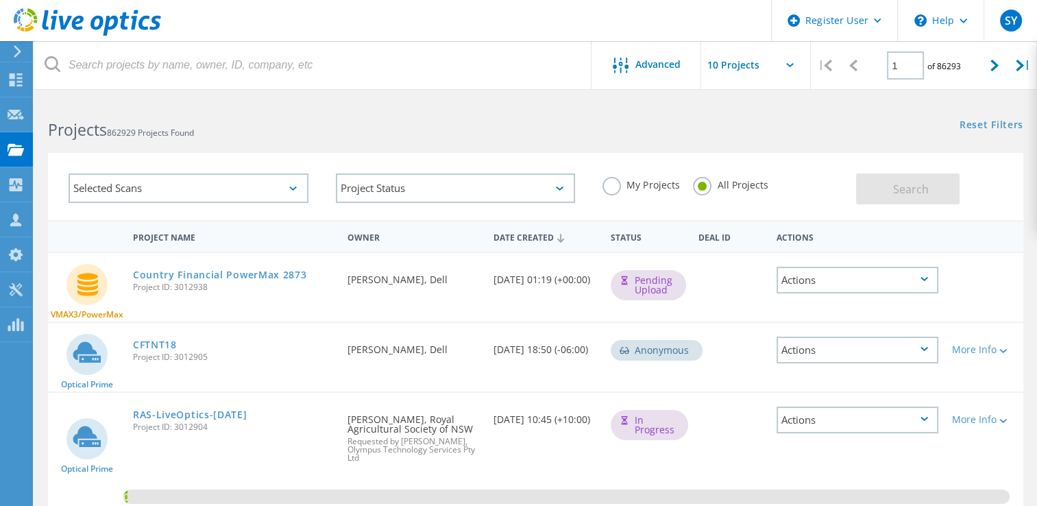
click at [408, 117] on div "Projects 862929 Projects Found" at bounding box center [284, 117] width 501 height 36
click at [262, 136] on h2 "Projects 862929 Projects Found" at bounding box center [285, 130] width 474 height 23
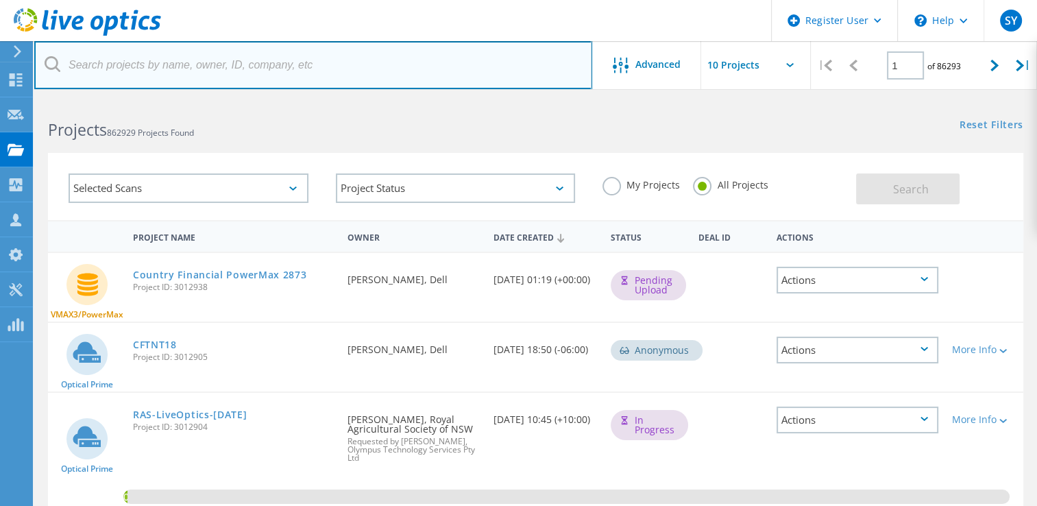
click at [245, 72] on input "text" at bounding box center [313, 65] width 558 height 48
click at [73, 67] on input "text" at bounding box center [313, 65] width 558 height 48
paste input "2766290"
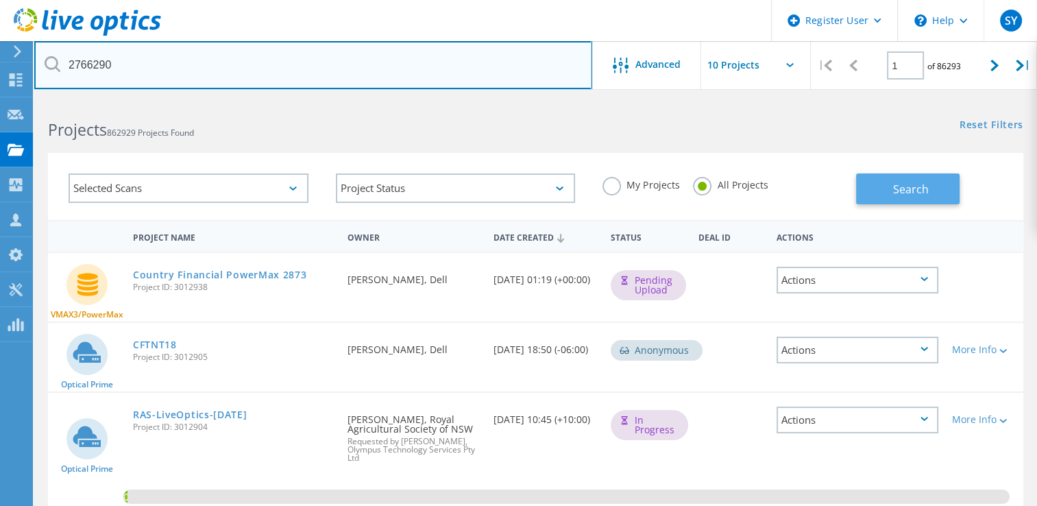
type input "2766290"
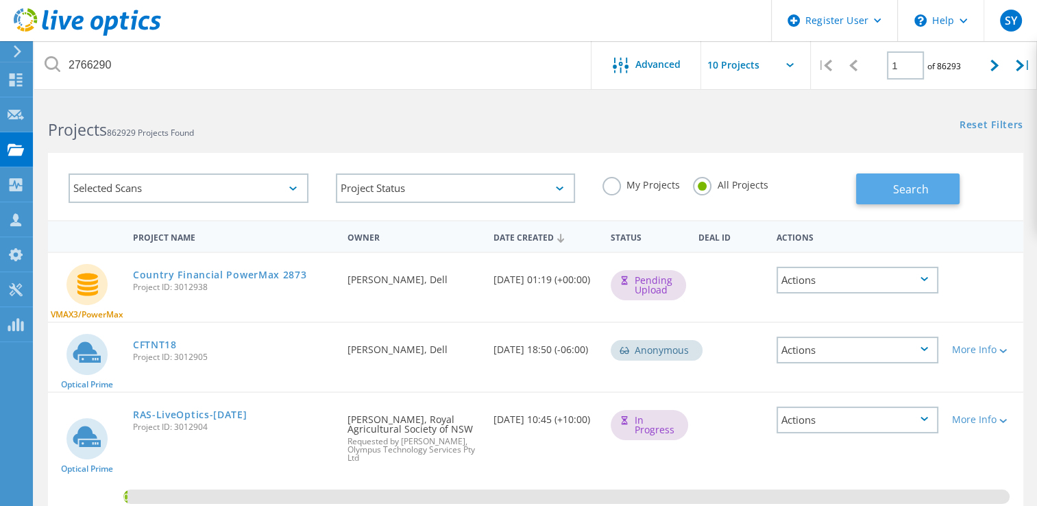
click at [909, 186] on span "Search" at bounding box center [911, 189] width 36 height 15
